Goal: Task Accomplishment & Management: Use online tool/utility

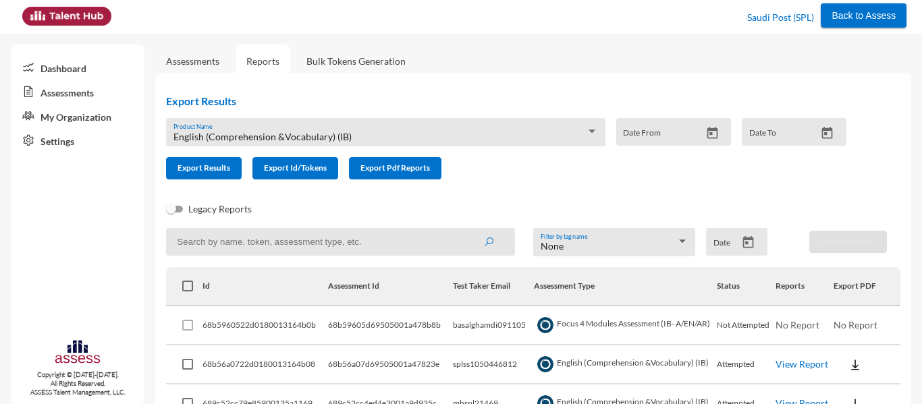
click at [266, 130] on div "English (Comprehension &Vocabulary) (IB) Product Name" at bounding box center [385, 136] width 424 height 21
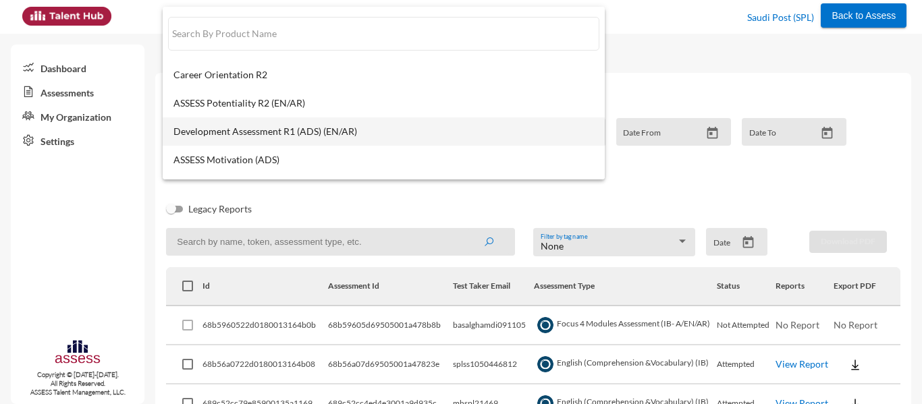
scroll to position [108, 0]
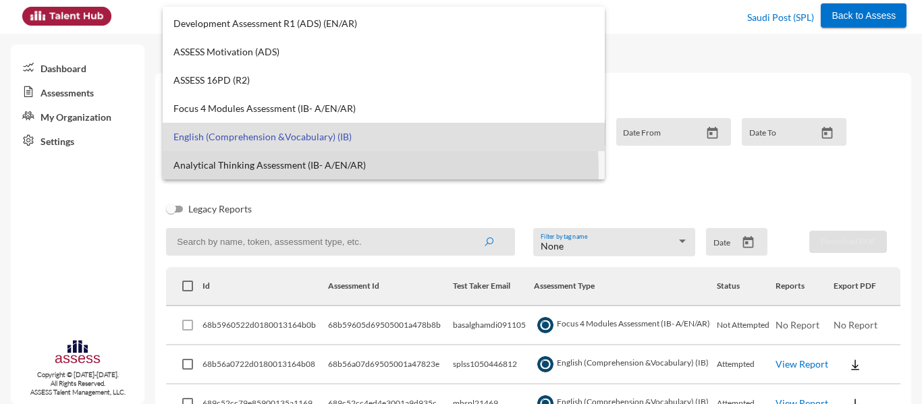
click at [258, 172] on mat-option "Analytical Thinking Assessment (IB- A/EN/AR)" at bounding box center [384, 165] width 442 height 28
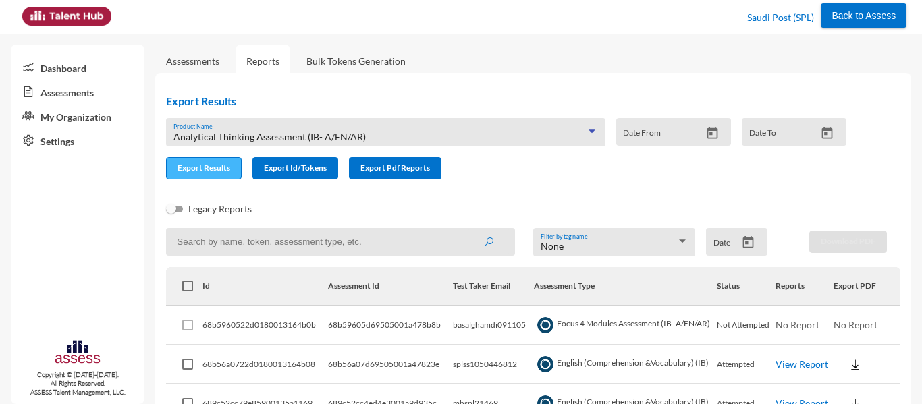
click at [218, 169] on span "Export Results" at bounding box center [203, 168] width 53 height 10
click at [267, 243] on input at bounding box center [340, 242] width 349 height 28
paste input "SPL1072398330"
type input "SPL1072398330"
click at [467, 229] on button "submit" at bounding box center [488, 241] width 43 height 24
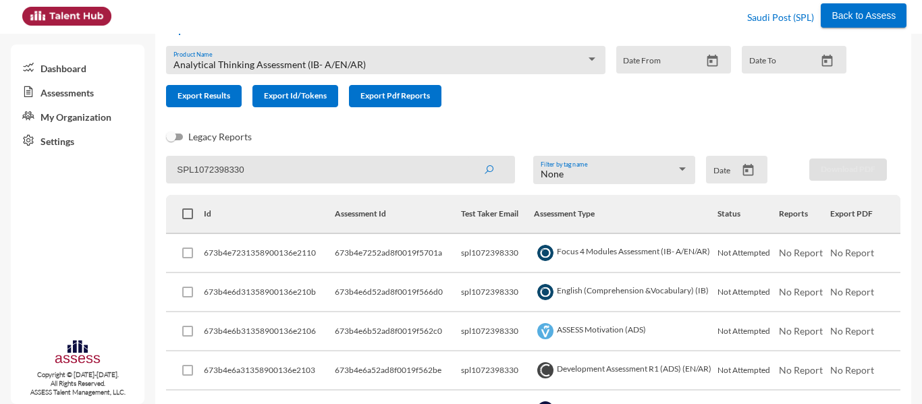
scroll to position [68, 0]
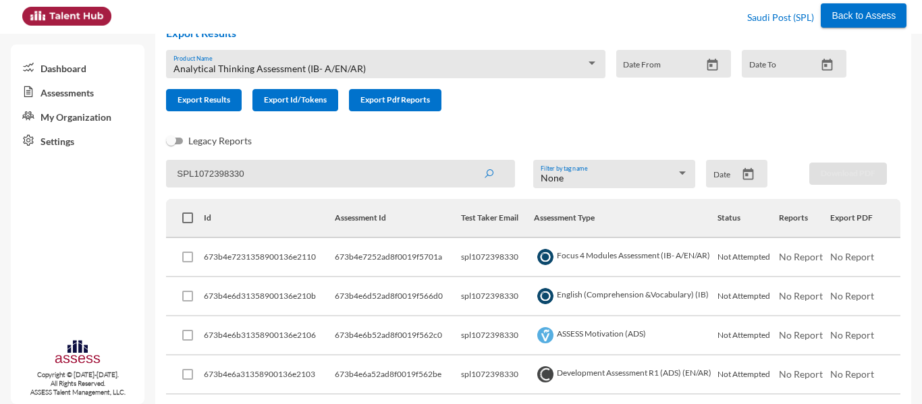
click at [291, 169] on input "SPL1072398330" at bounding box center [340, 174] width 349 height 28
click at [467, 161] on button "submit" at bounding box center [488, 173] width 43 height 24
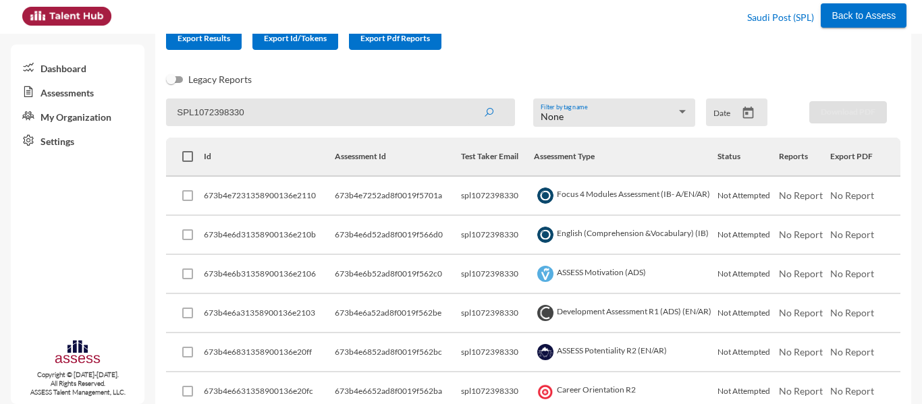
scroll to position [0, 0]
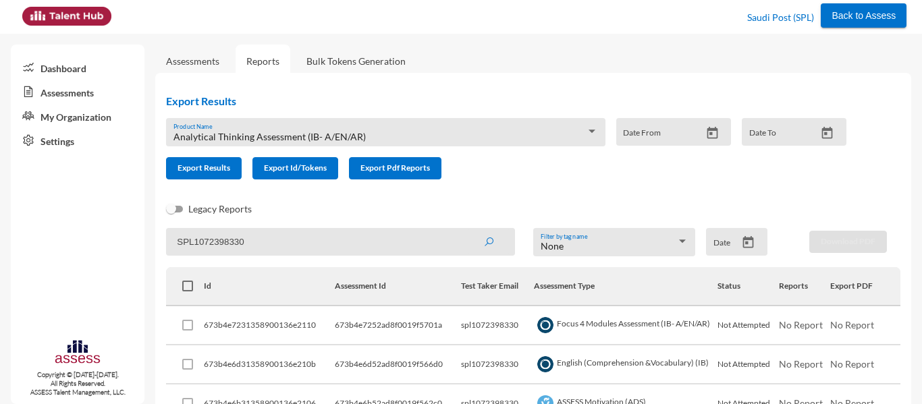
drag, startPoint x: 263, startPoint y: 242, endPoint x: 108, endPoint y: 237, distance: 154.6
click at [108, 237] on mat-sidenav-container "Dashboard Assessments My Organization Settings Copyright © [DATE]-[DATE]. All R…" at bounding box center [461, 219] width 922 height 371
